Goal: Information Seeking & Learning: Find specific fact

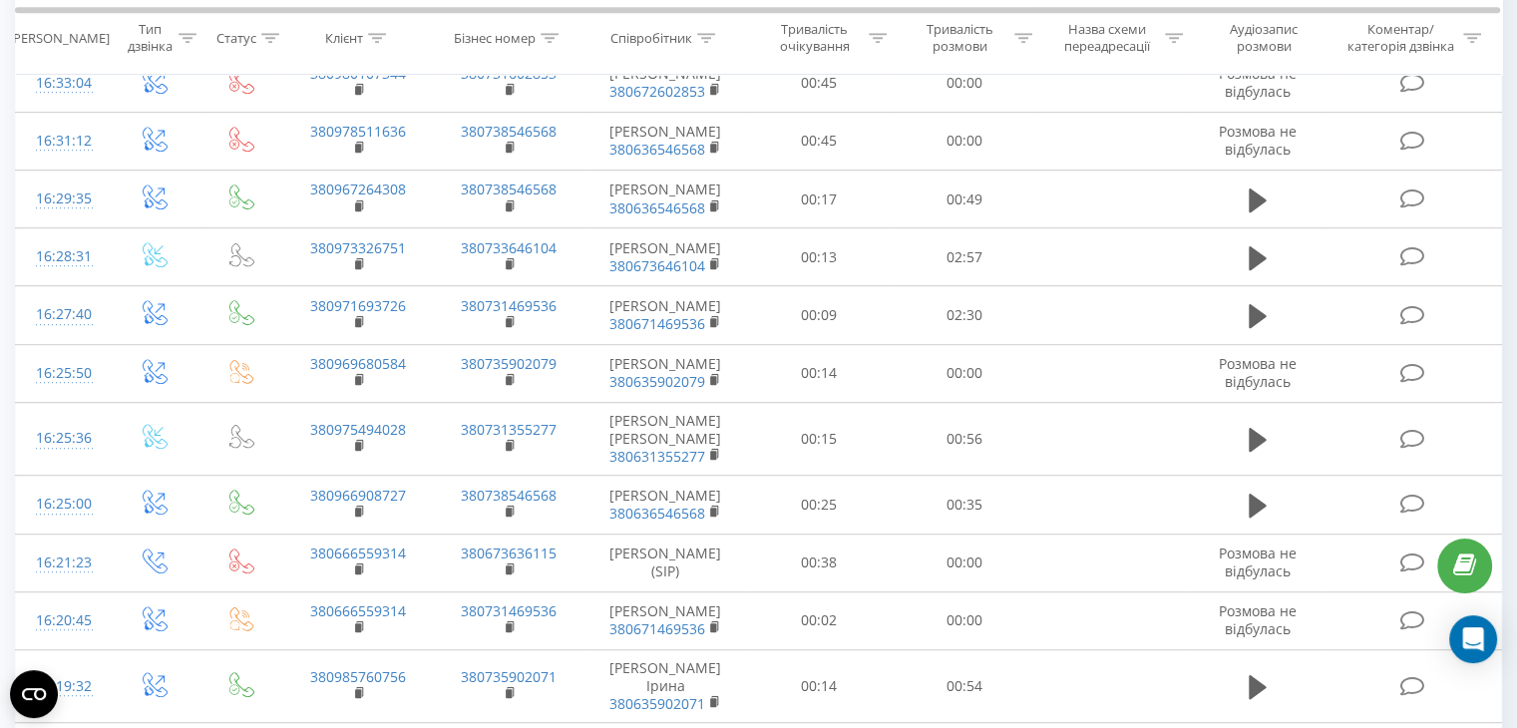
scroll to position [1097, 0]
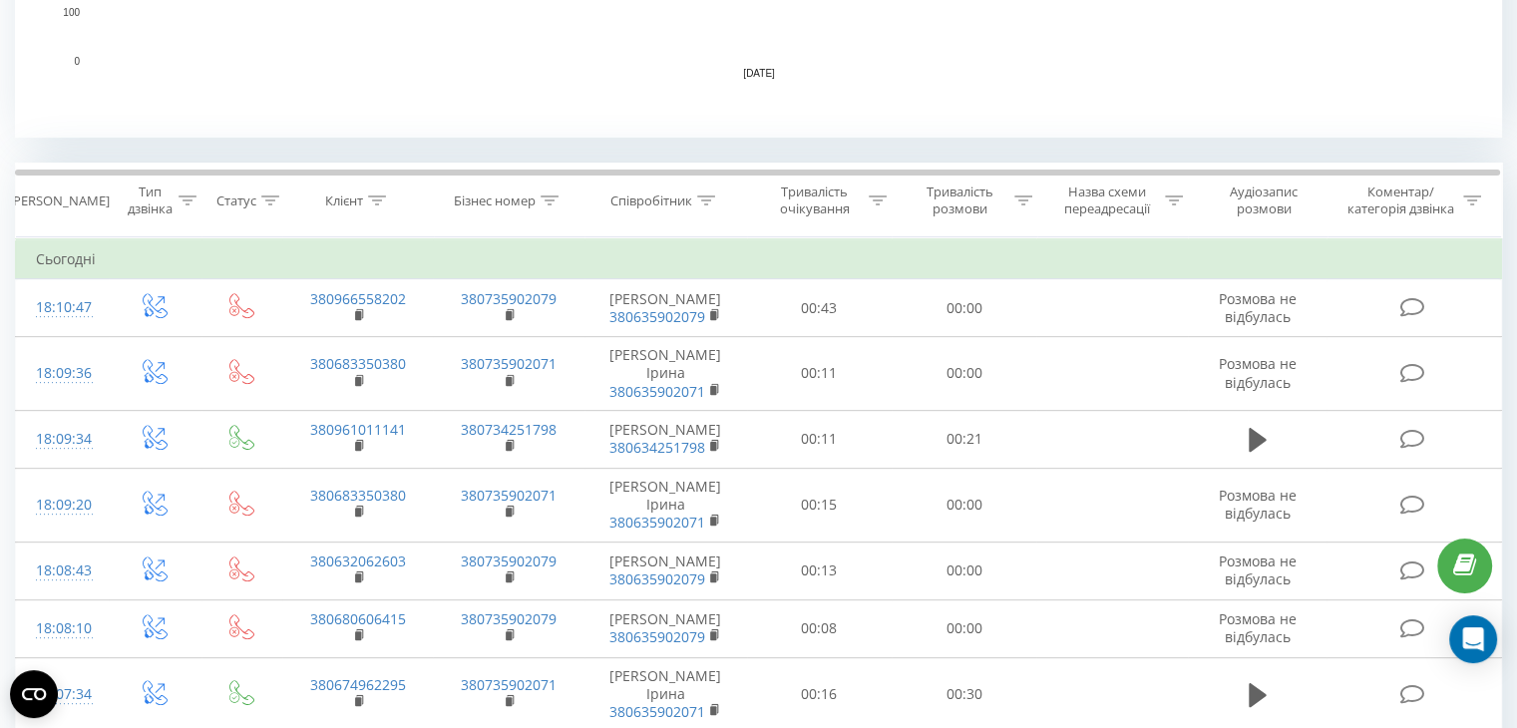
scroll to position [698, 0]
click at [701, 197] on icon at bounding box center [706, 200] width 18 height 10
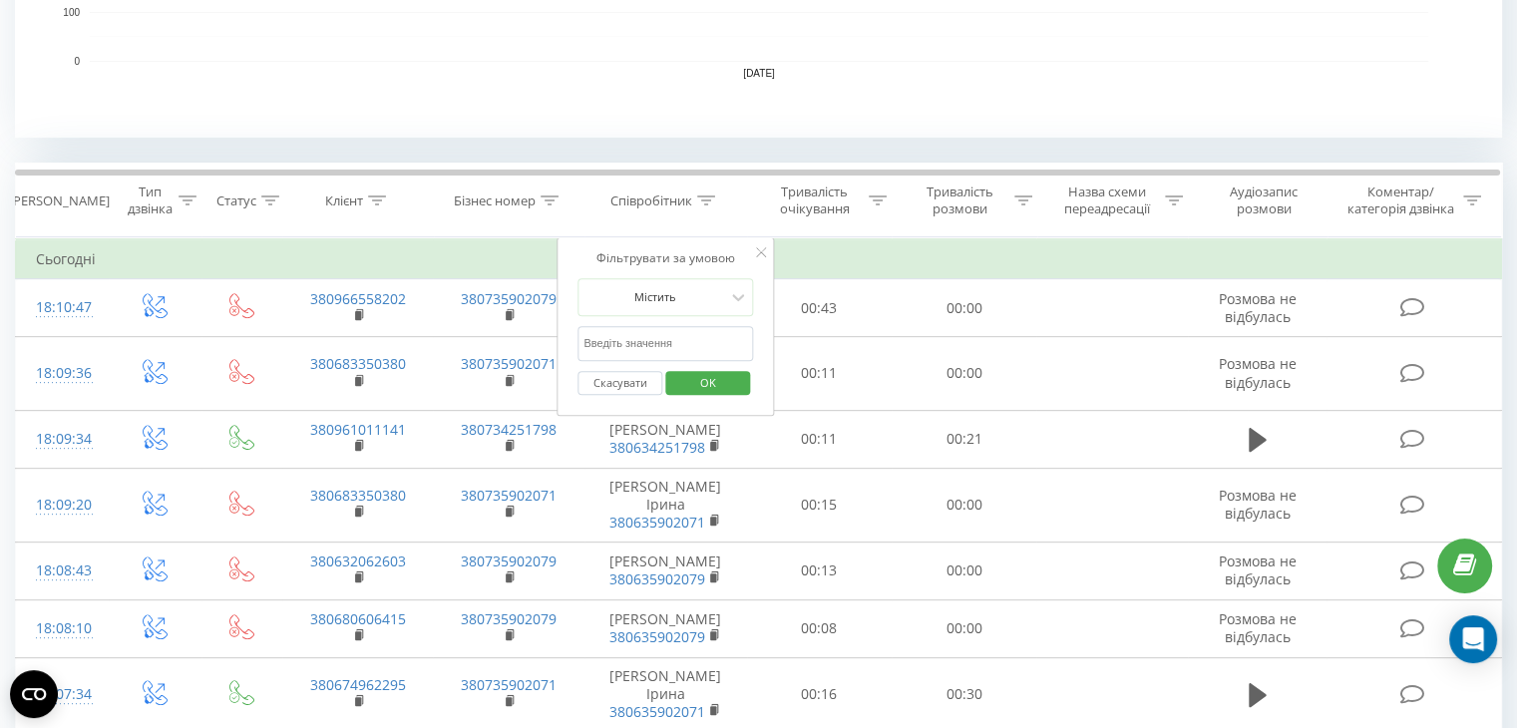
click at [626, 337] on input "text" at bounding box center [665, 343] width 176 height 35
type input "меліх"
click at [719, 383] on span "OK" at bounding box center [708, 382] width 56 height 31
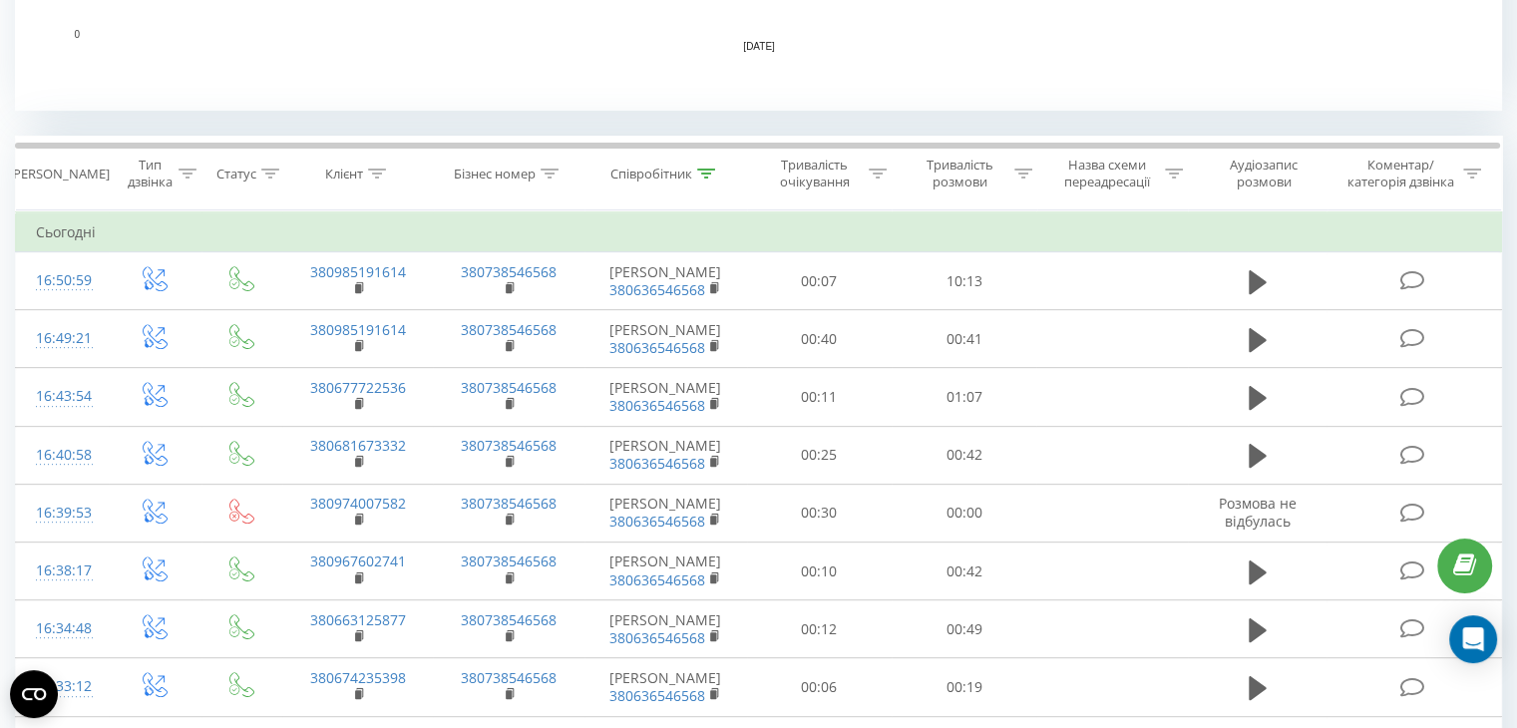
scroll to position [729, 0]
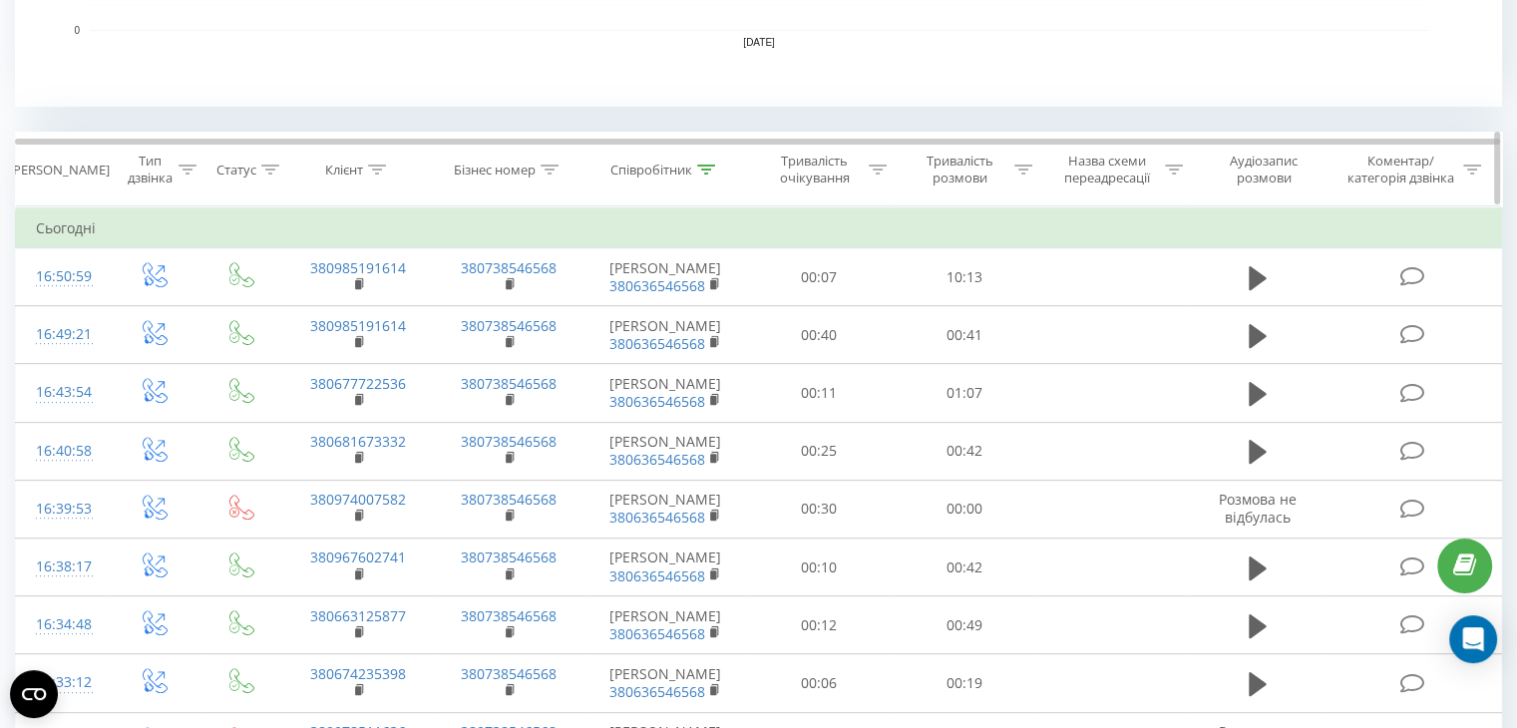
click at [710, 166] on icon at bounding box center [706, 170] width 18 height 10
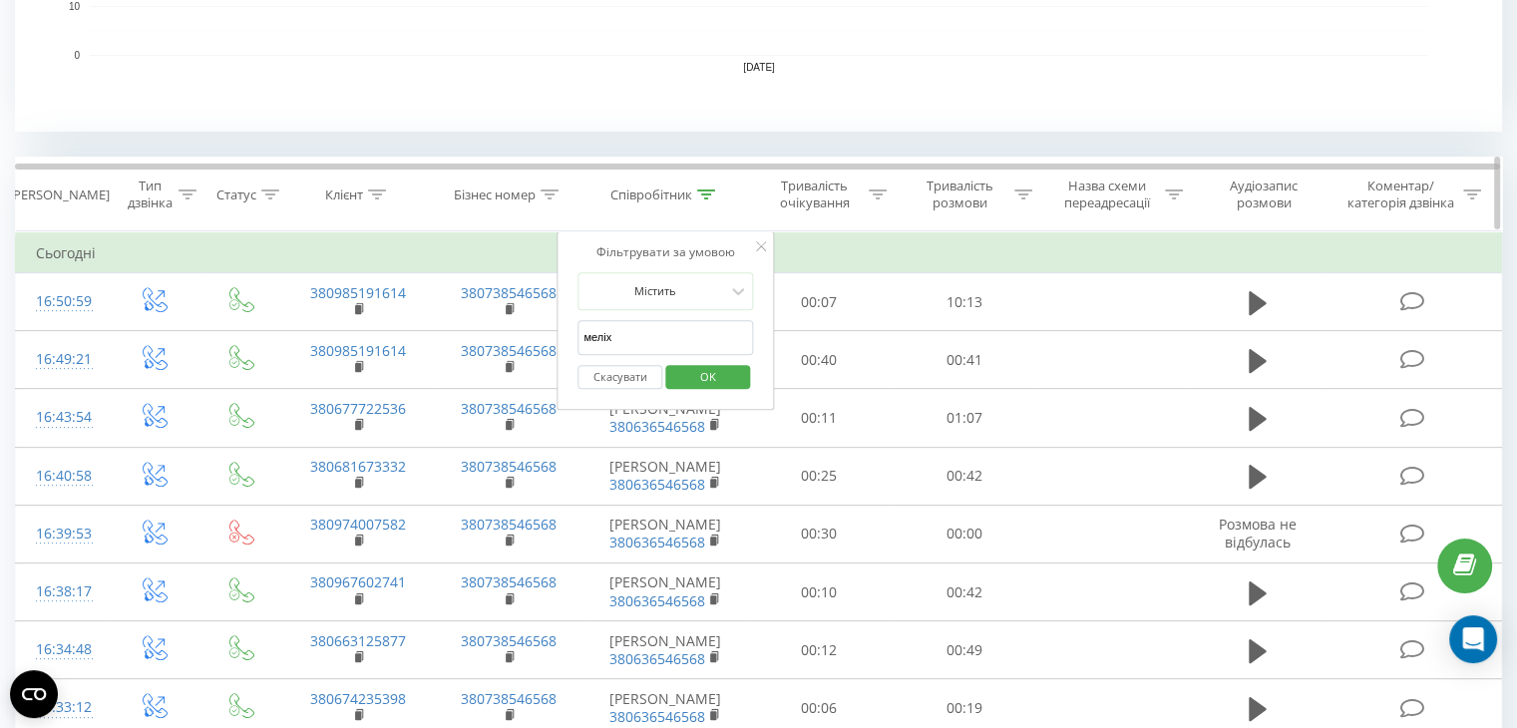
scroll to position [694, 0]
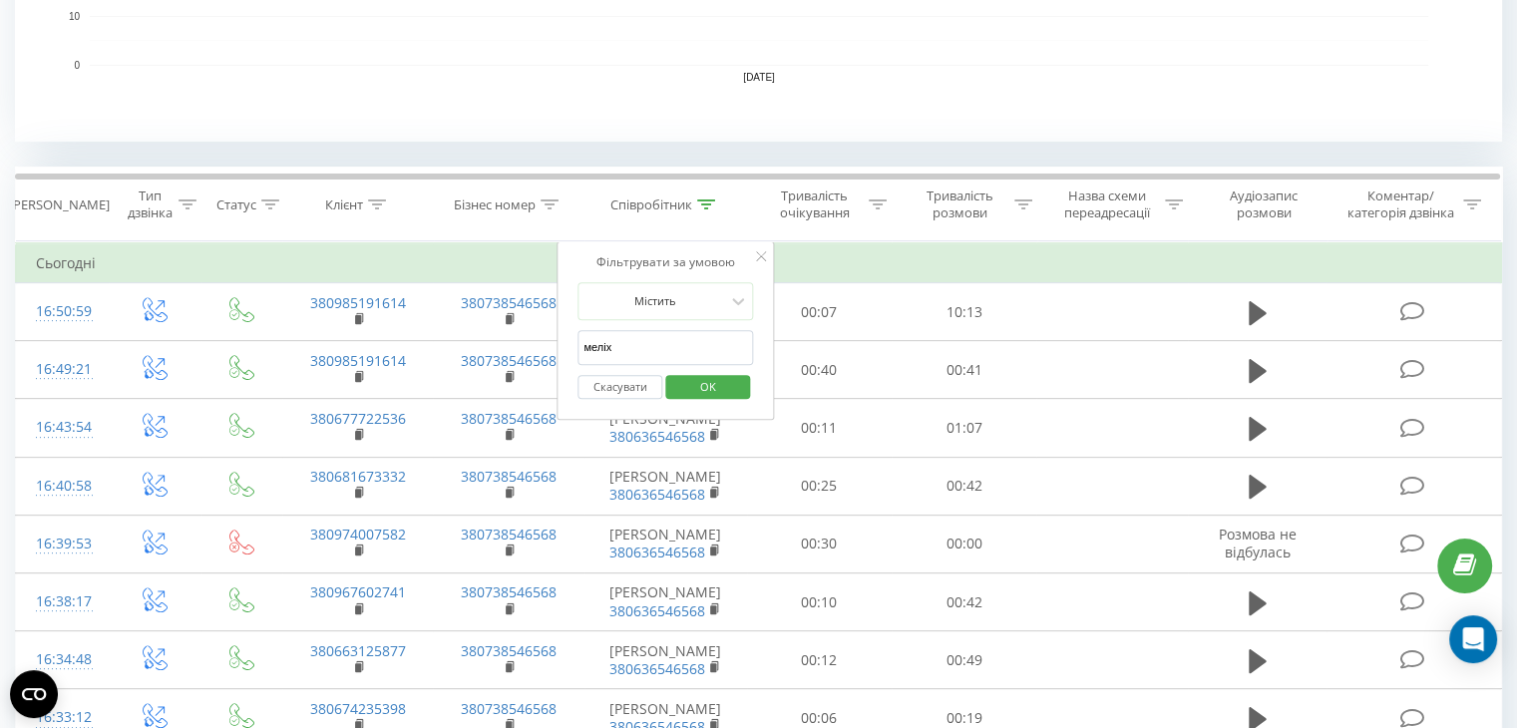
click at [649, 345] on input "меліх" at bounding box center [665, 347] width 176 height 35
type input "кост"
click at [696, 381] on span "OK" at bounding box center [708, 386] width 56 height 31
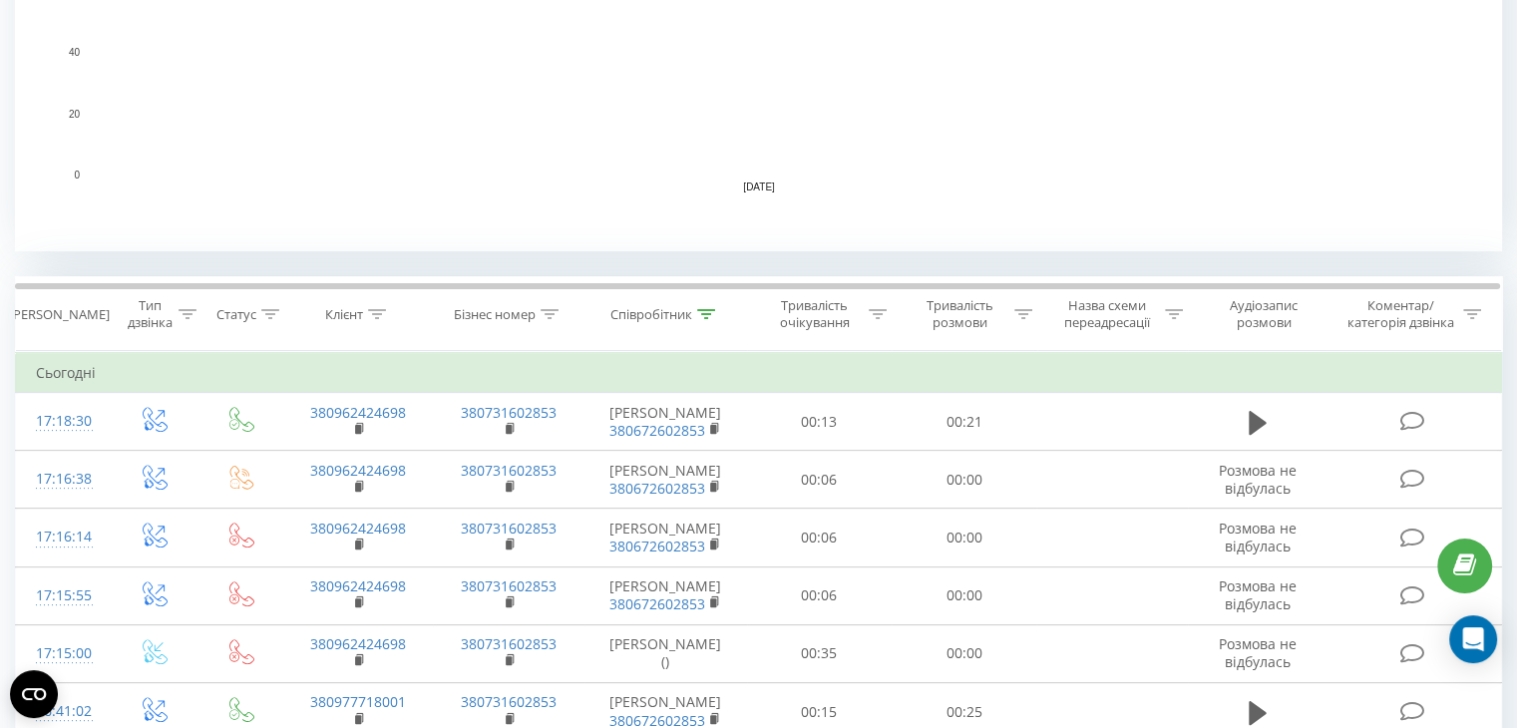
scroll to position [581, 0]
click at [714, 312] on icon at bounding box center [706, 317] width 18 height 10
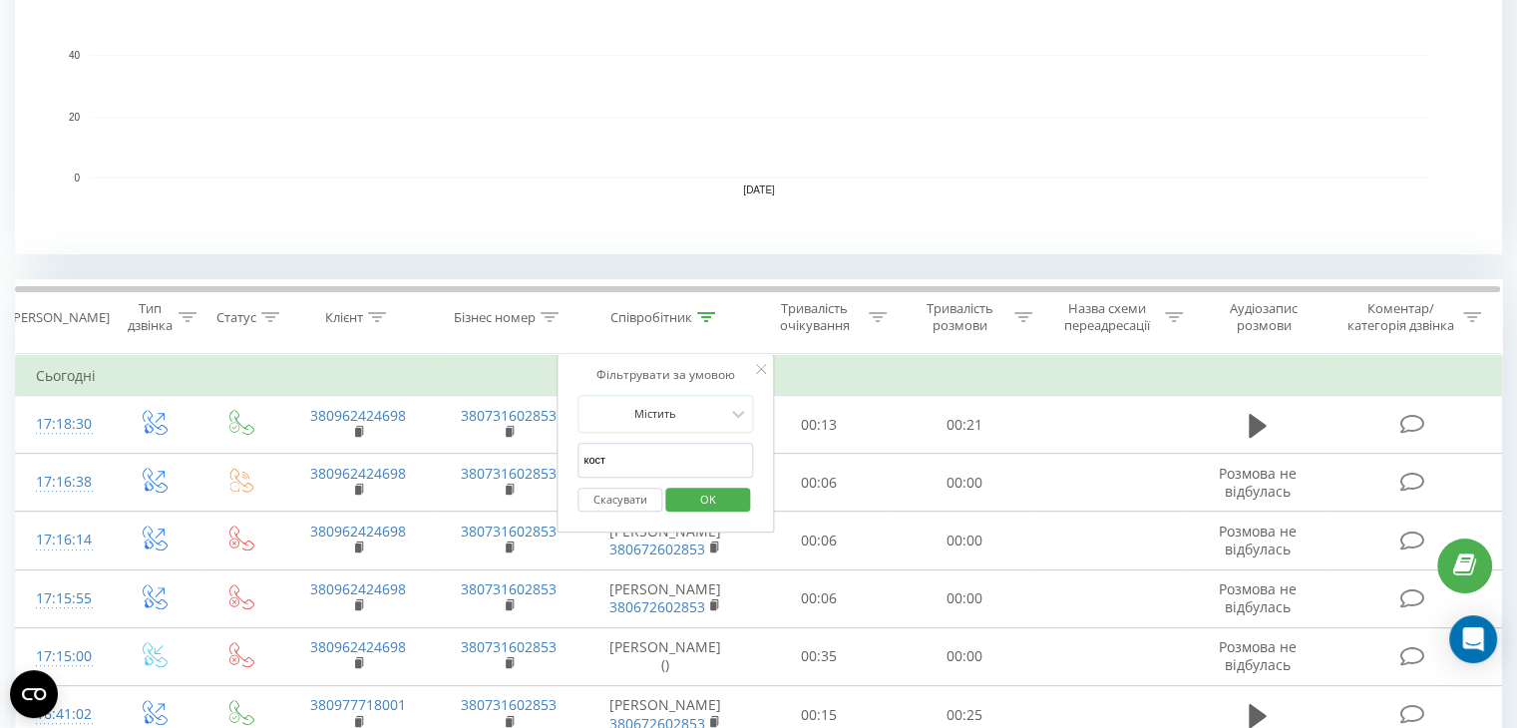
click at [620, 466] on input "кост" at bounding box center [665, 460] width 176 height 35
click at [716, 508] on span "OK" at bounding box center [708, 499] width 56 height 31
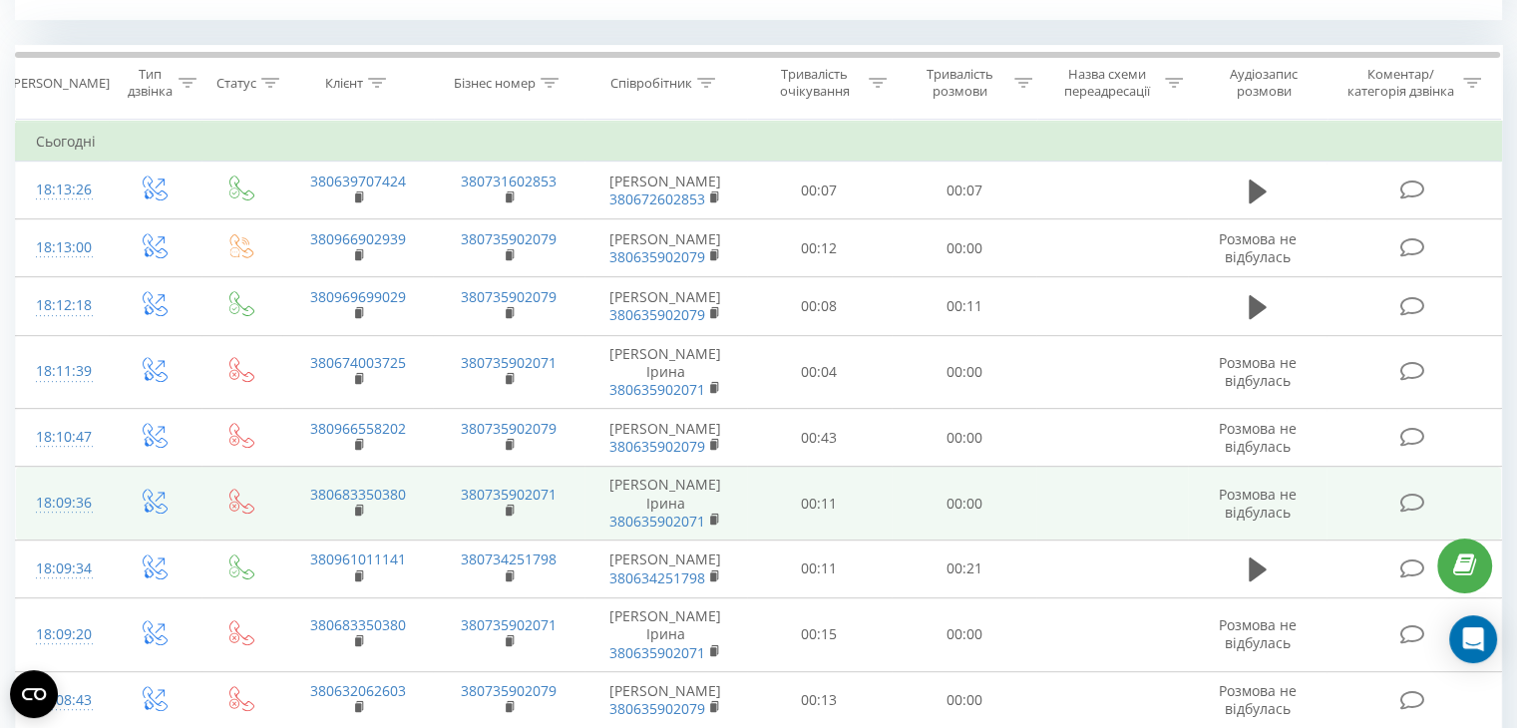
scroll to position [830, 0]
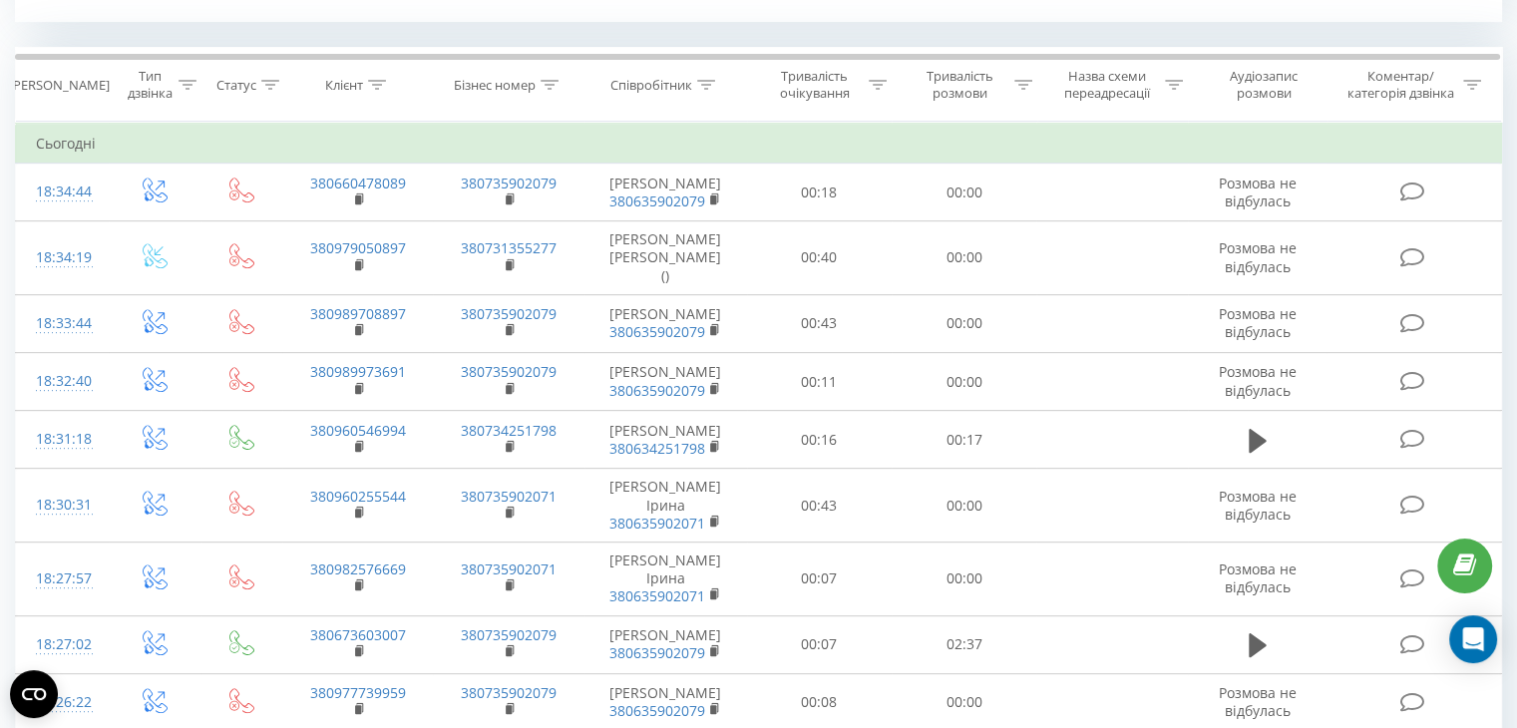
scroll to position [812, 0]
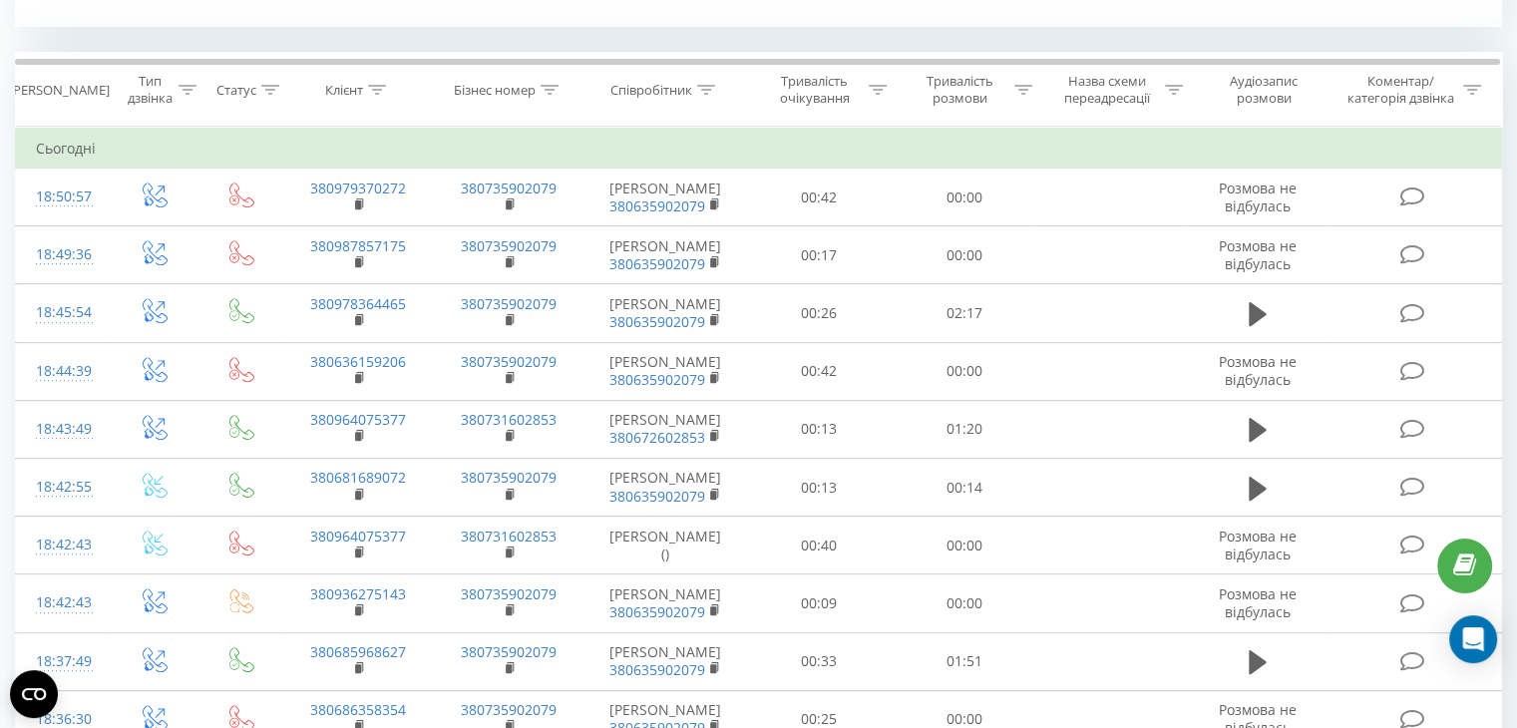
scroll to position [806, 0]
